Goal: Navigation & Orientation: Find specific page/section

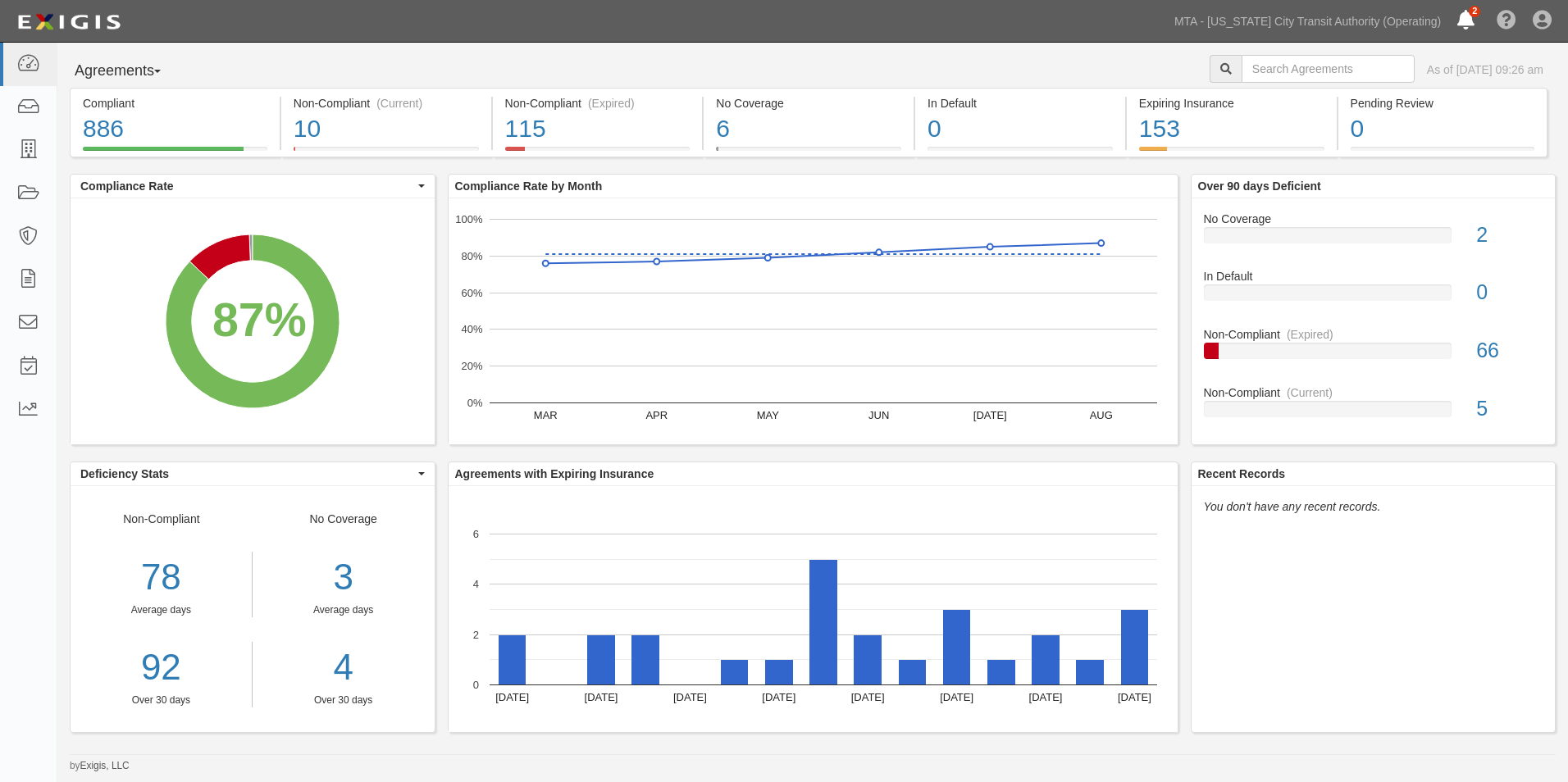
click at [1468, 19] on icon at bounding box center [1465, 21] width 17 height 19
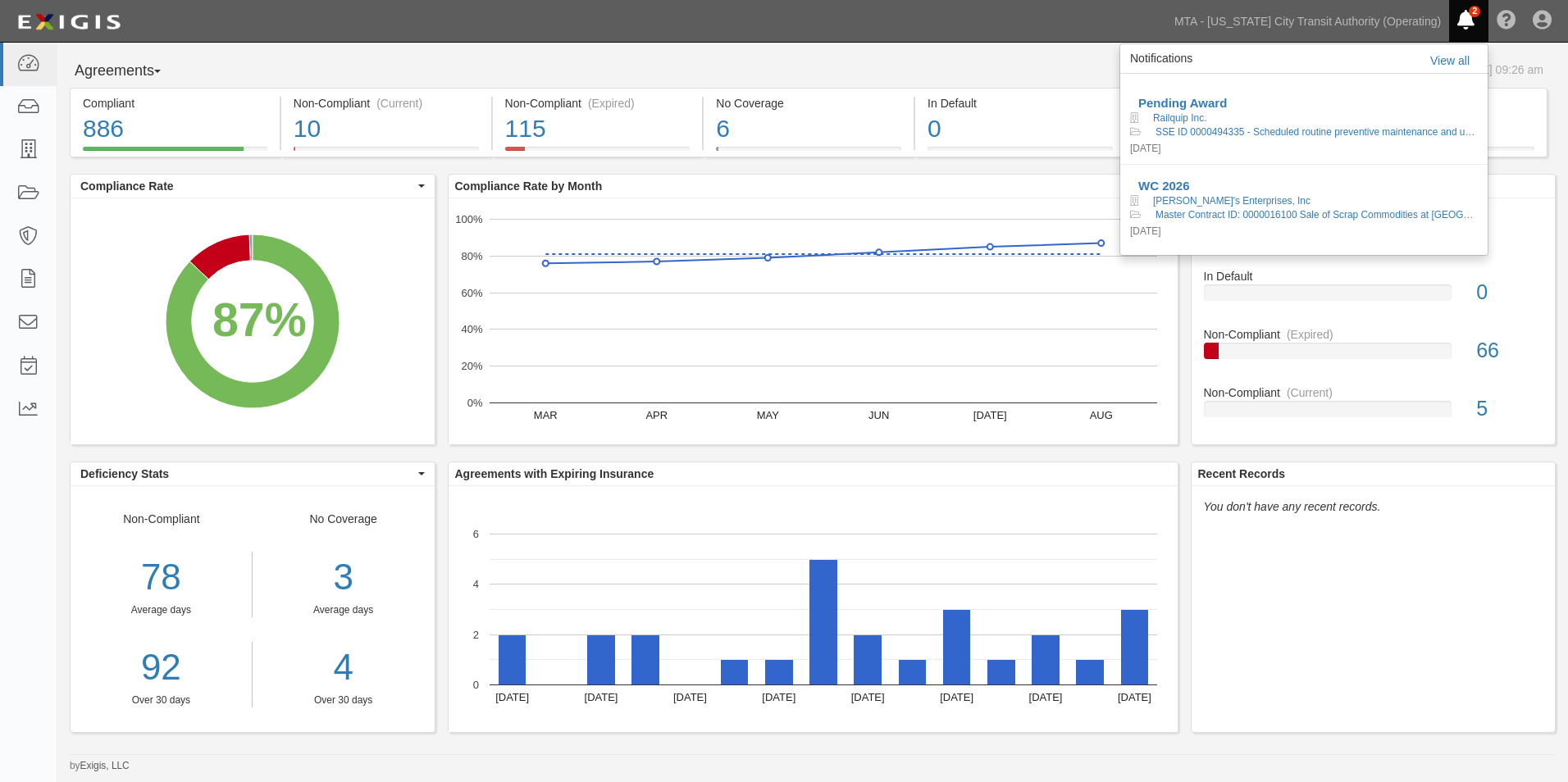
click at [1468, 17] on icon at bounding box center [1465, 21] width 17 height 19
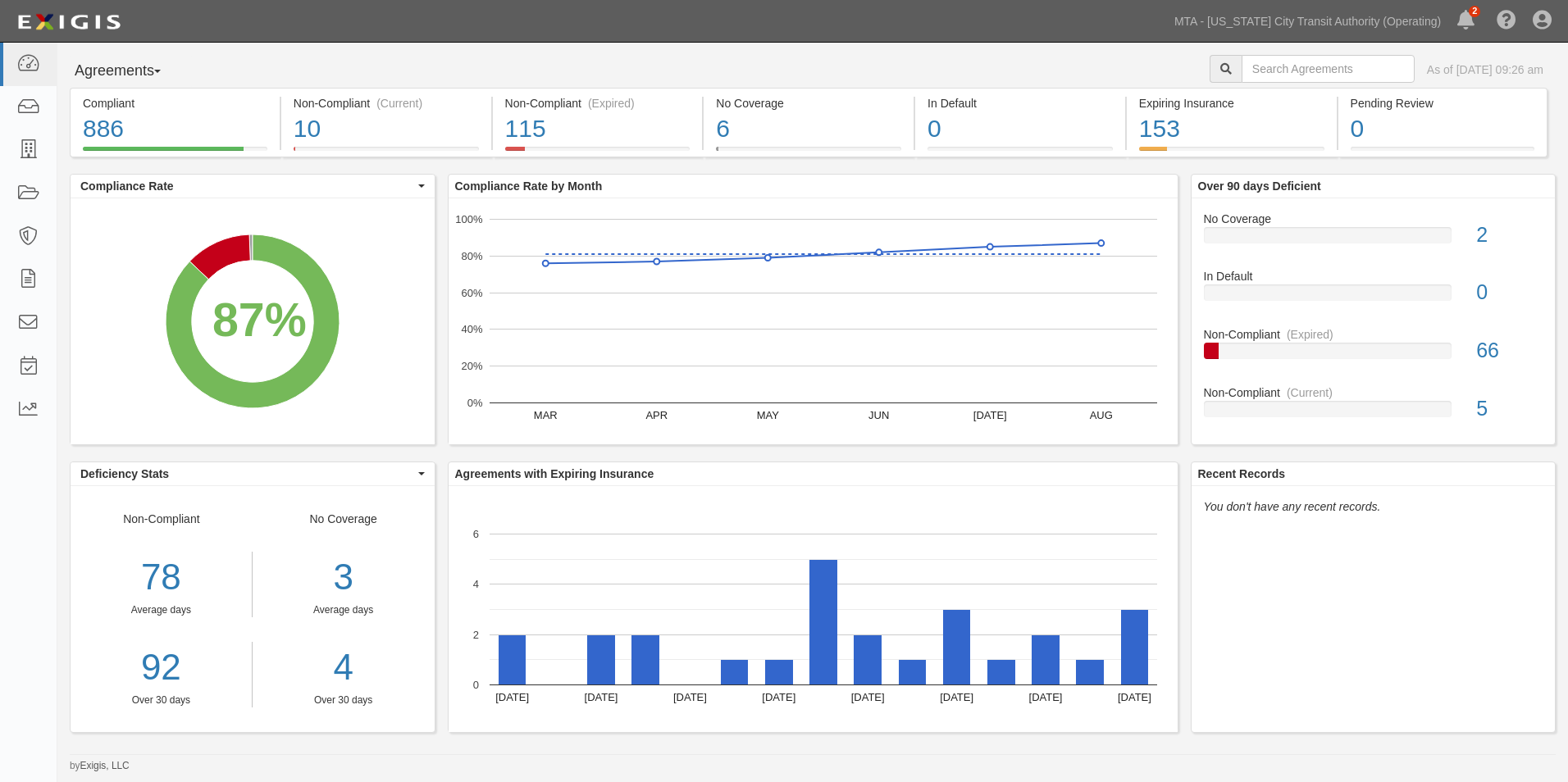
click at [1108, 14] on div "Dashboard Inbox Parties Agreements Coverages Documents Messages Tasks Reports M…" at bounding box center [783, 21] width 1543 height 42
click at [116, 64] on button "Agreements" at bounding box center [131, 72] width 123 height 33
click at [25, 68] on icon at bounding box center [28, 64] width 23 height 19
